Goal: Information Seeking & Learning: Learn about a topic

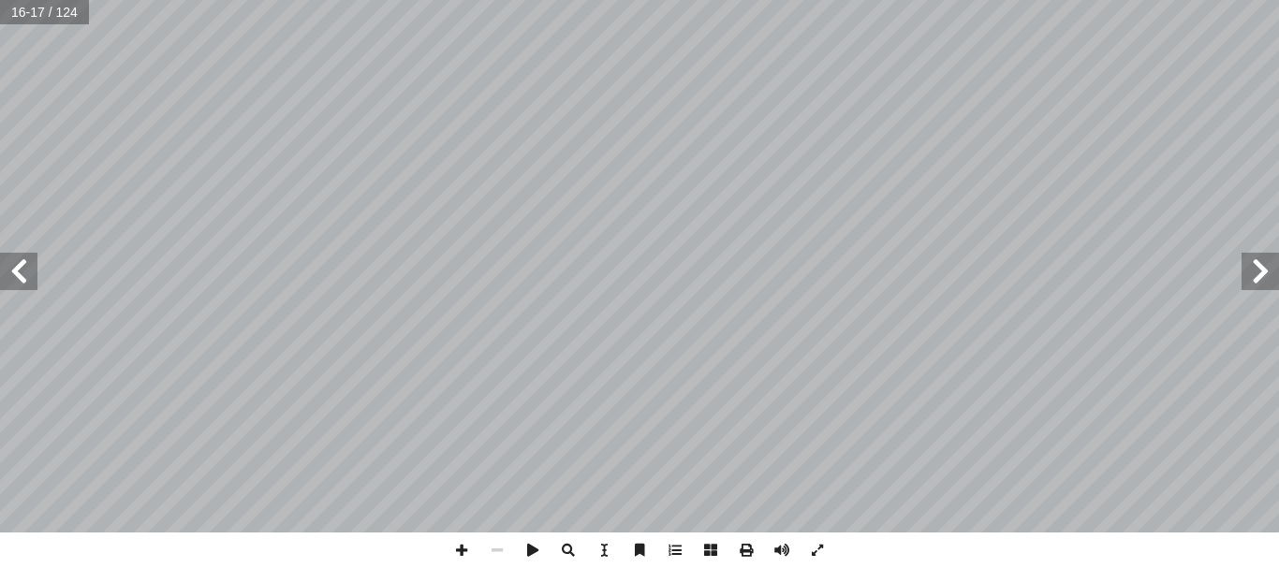
click at [35, 271] on span at bounding box center [18, 271] width 37 height 37
click at [810, 550] on span at bounding box center [817, 551] width 36 height 36
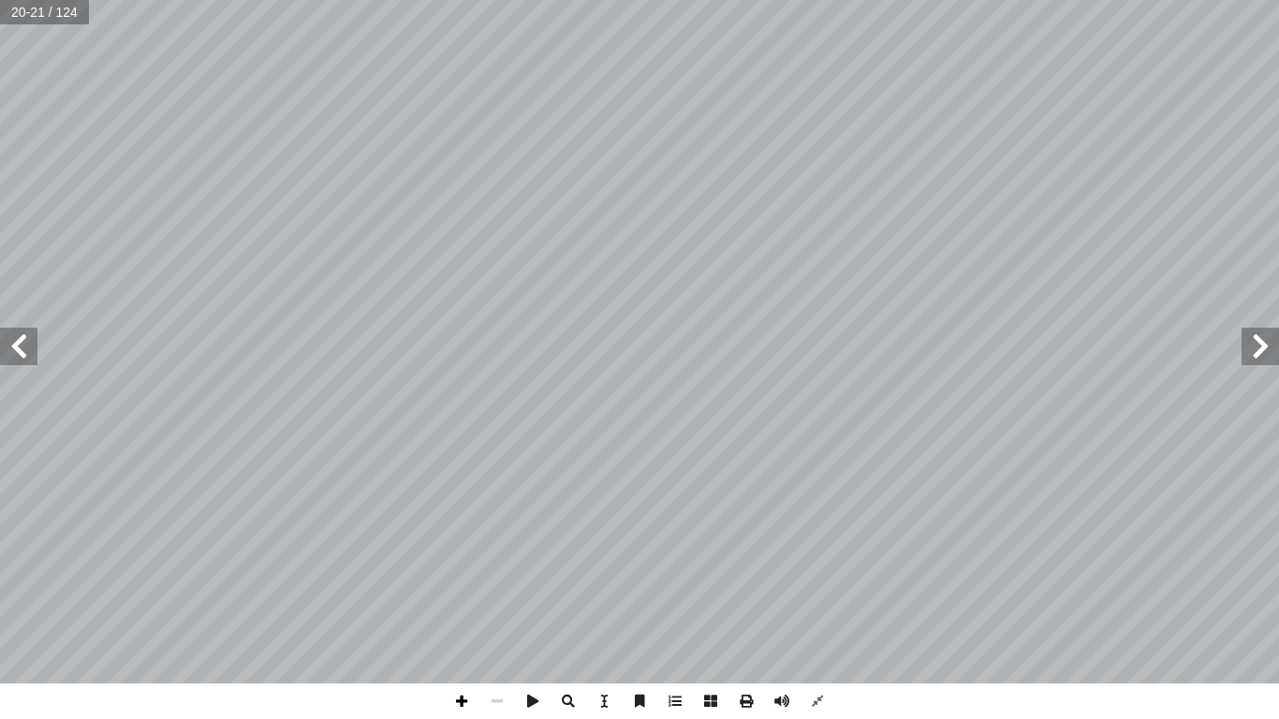
click at [452, 567] on span at bounding box center [462, 701] width 36 height 36
click at [790, 567] on div "١٦ ١٦ : ُ م ّ تعل أ ا ُ كبــر أ كثــر: هــو ا أ وا أ ــن ا ْ ) لعددي أ (ع.م.ا ُ…" at bounding box center [639, 359] width 1279 height 719
